Goal: Obtain resource: Obtain resource

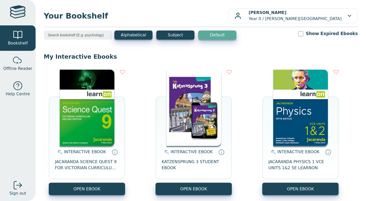
click at [88, 118] on img at bounding box center [87, 108] width 55 height 76
click at [98, 102] on img at bounding box center [87, 108] width 55 height 76
